Goal: Information Seeking & Learning: Find specific fact

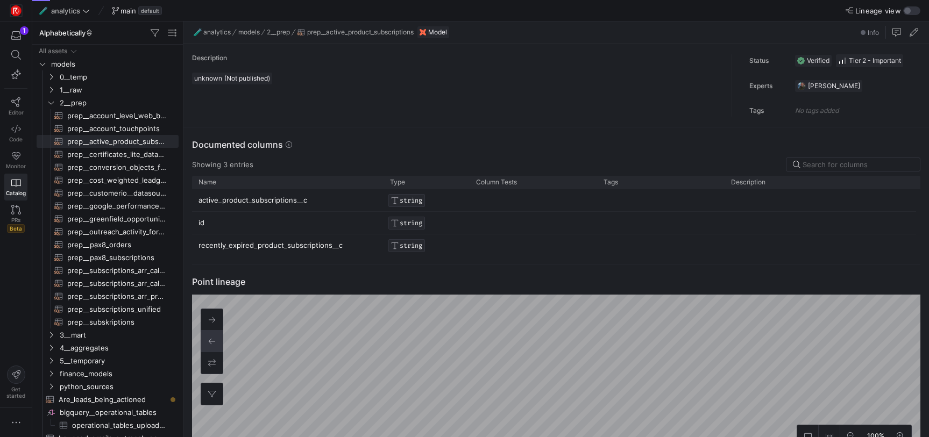
scroll to position [97, 0]
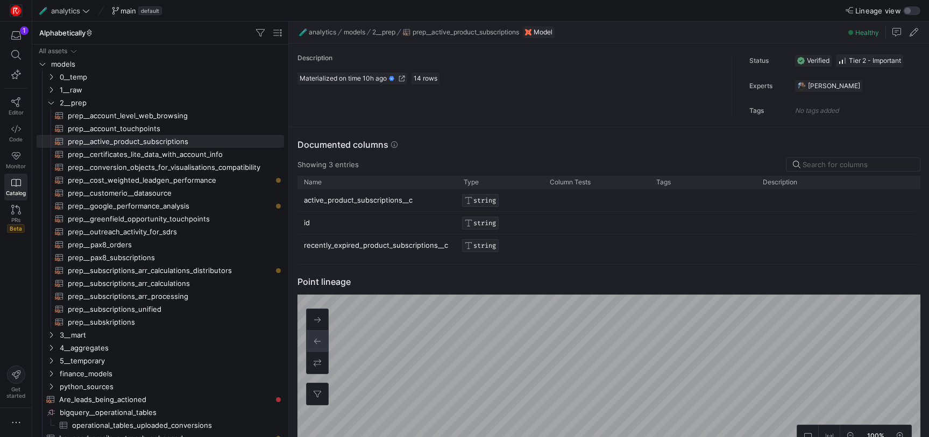
drag, startPoint x: 182, startPoint y: 37, endPoint x: 288, endPoint y: 32, distance: 105.6
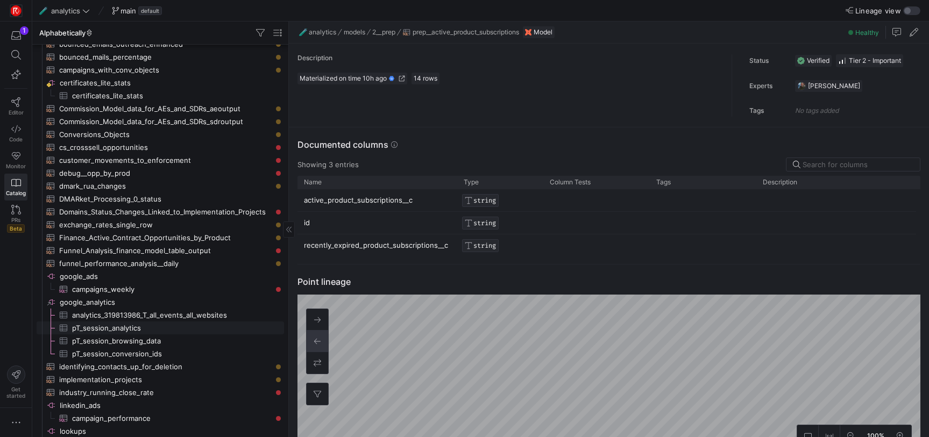
scroll to position [0, 0]
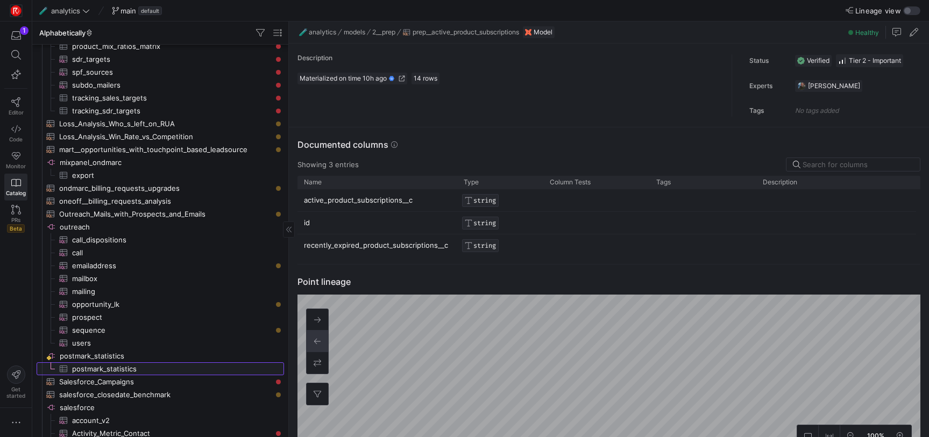
click at [202, 363] on span "postmark_statistics​​​​​​​​​" at bounding box center [172, 369] width 200 height 12
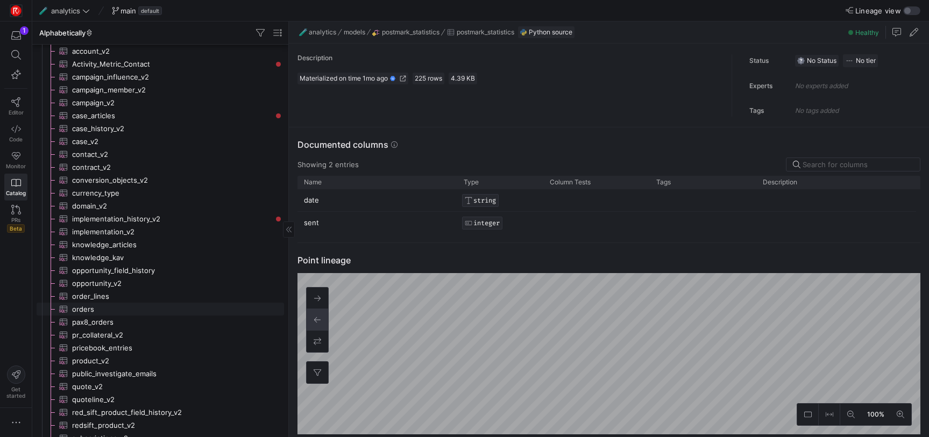
click at [220, 310] on span "orders​​​​​​​​​" at bounding box center [172, 309] width 200 height 12
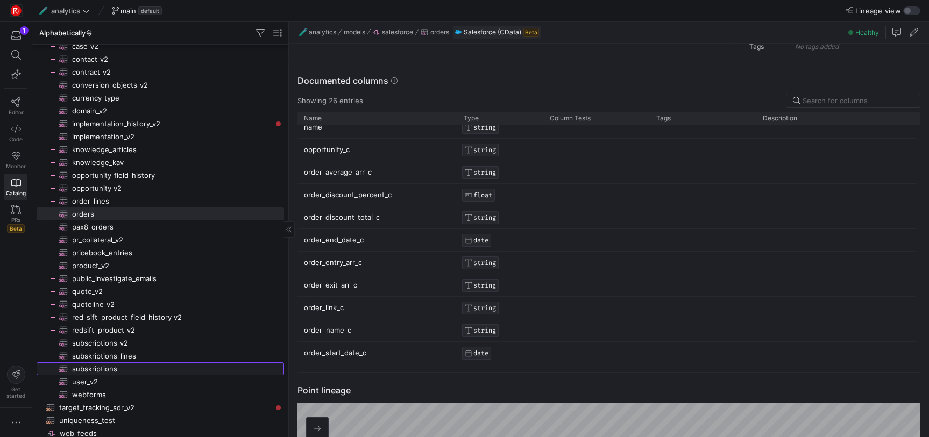
click at [195, 370] on span "subskriptions​​​​​​​​​" at bounding box center [172, 369] width 200 height 12
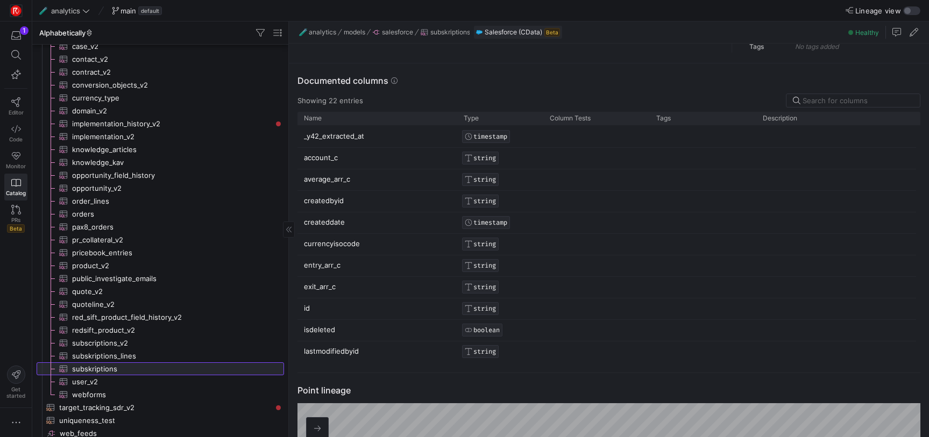
type textarea "--select * from sys_tablecolumns where tablename = 'subskribe__Subscription__c'…"
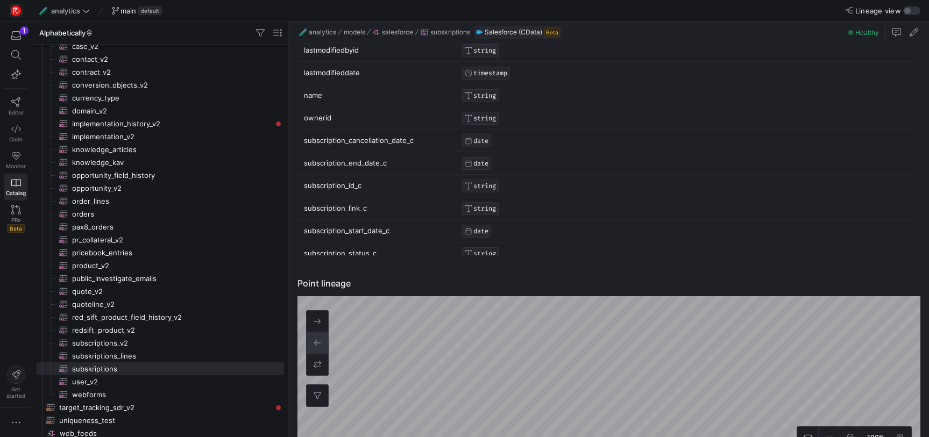
click at [385, 163] on p "subscription_end_date_c" at bounding box center [377, 163] width 147 height 21
click at [378, 165] on p "subscription_end_date_c" at bounding box center [377, 163] width 147 height 21
click at [401, 175] on span "Copy" at bounding box center [439, 173] width 93 height 15
click at [370, 231] on p "subscription_start_date_c" at bounding box center [377, 231] width 147 height 21
click at [363, 230] on p "subscription_start_date_c" at bounding box center [377, 231] width 147 height 21
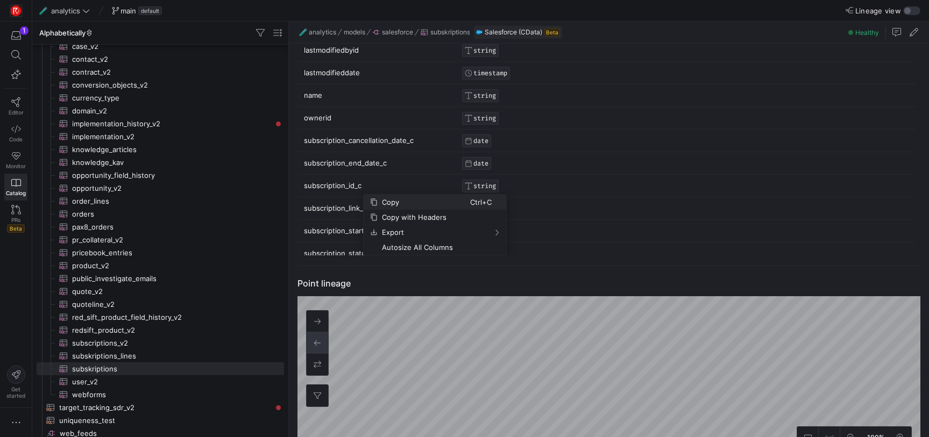
click at [391, 204] on span "Copy" at bounding box center [424, 202] width 93 height 15
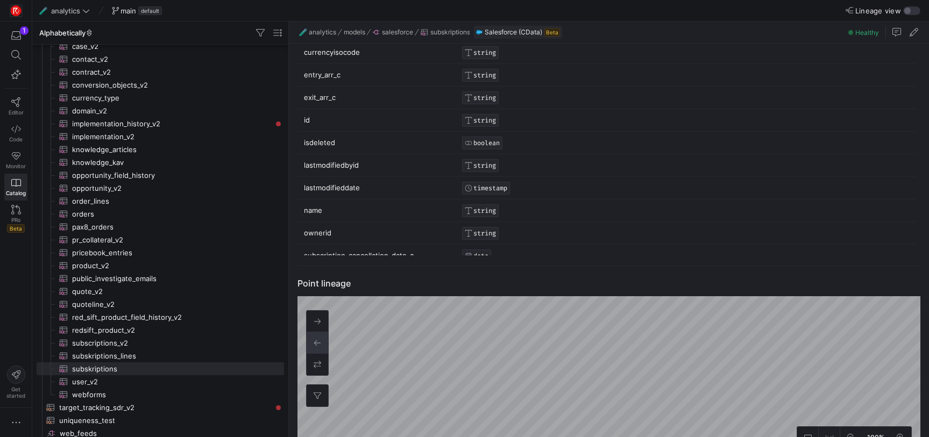
scroll to position [90, 0]
